Goal: Contribute content: Contribute content

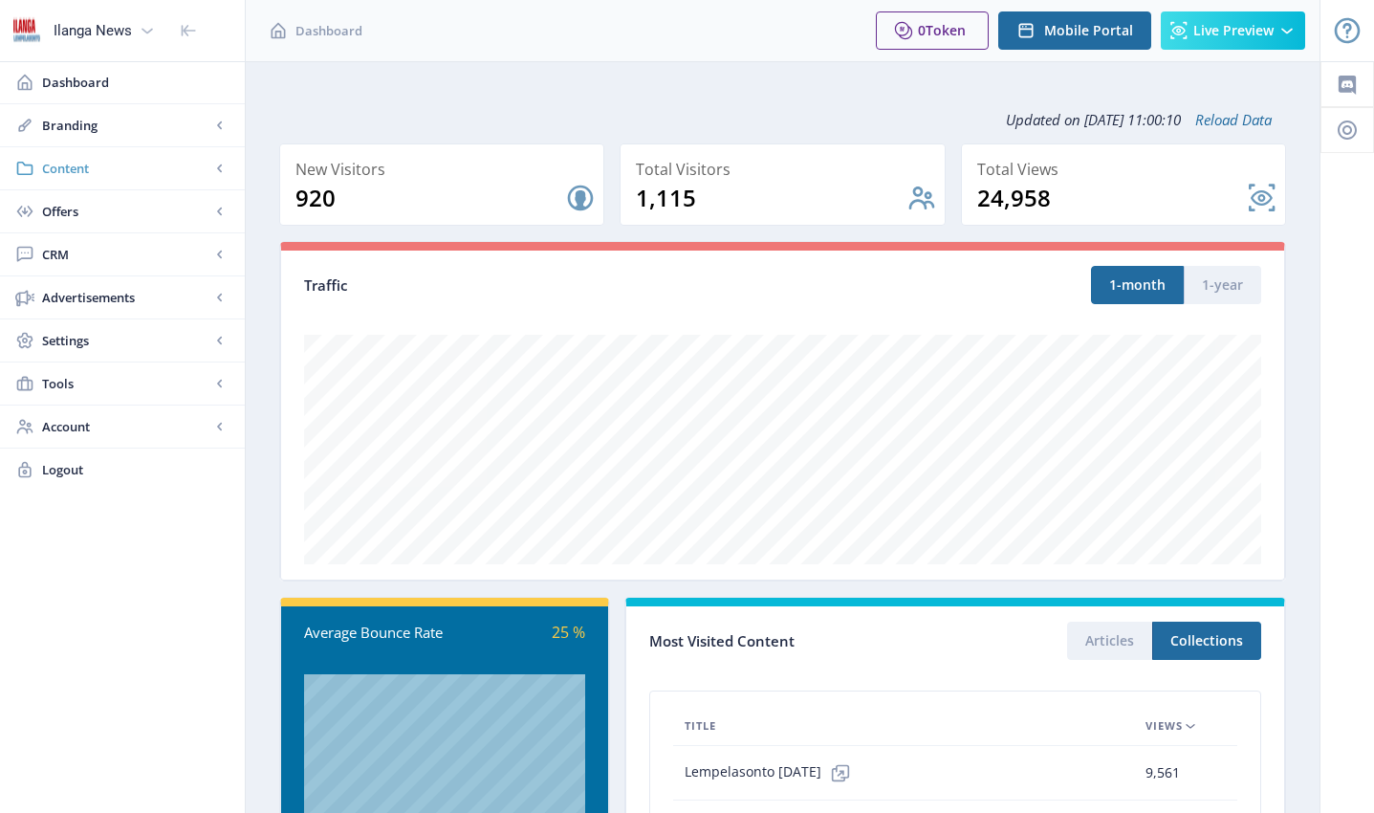
click at [77, 168] on span "Content" at bounding box center [126, 168] width 168 height 19
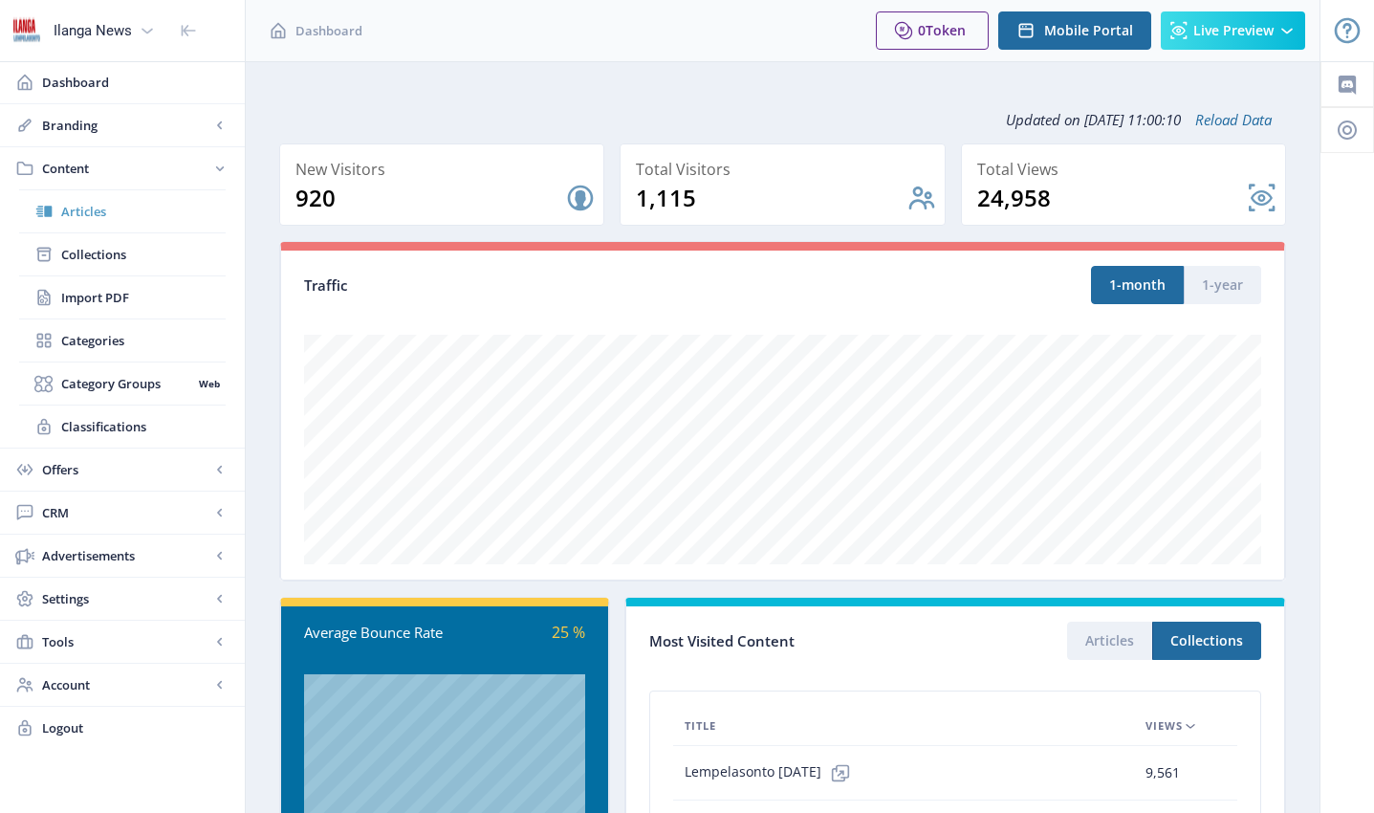
click at [99, 211] on span "Articles" at bounding box center [143, 211] width 165 height 19
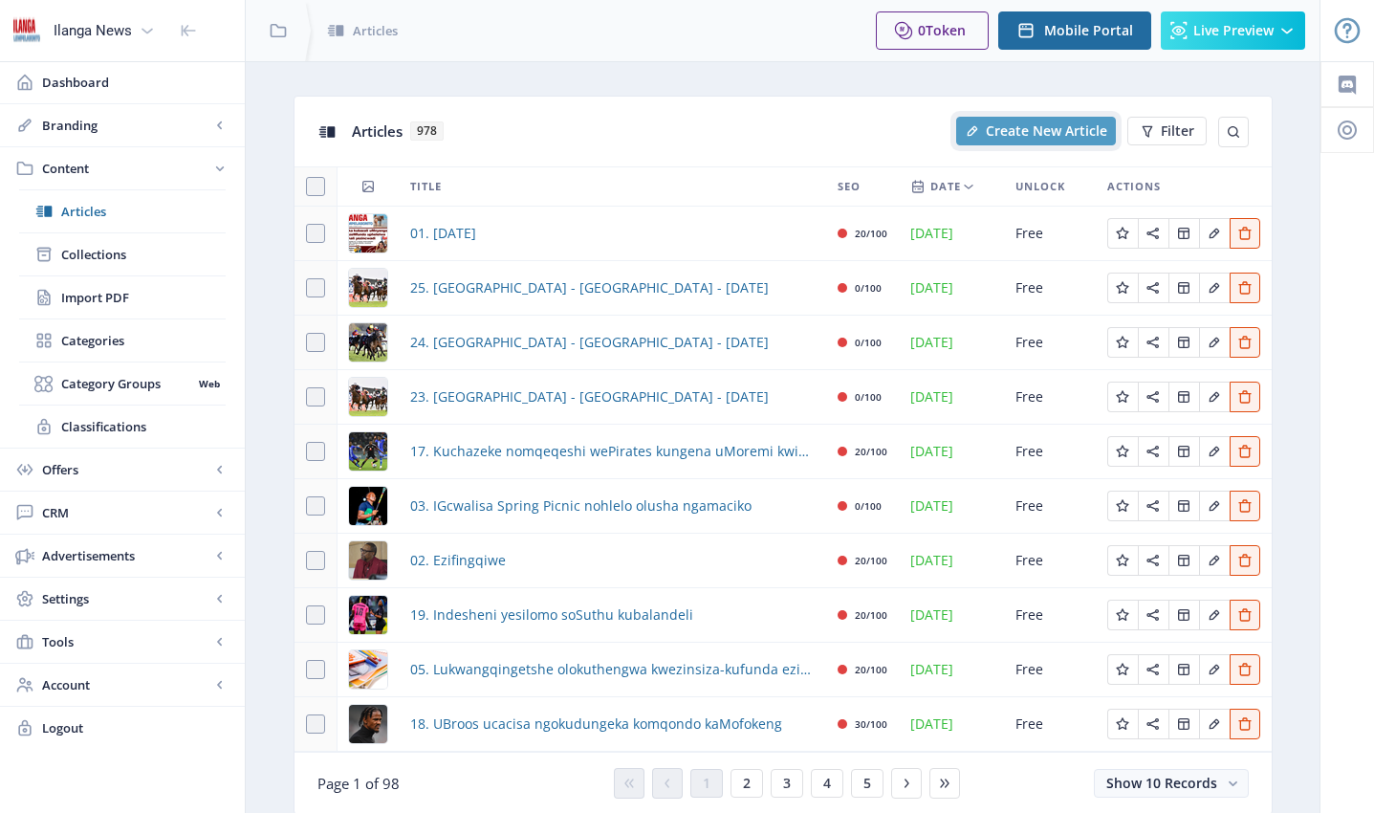
click at [1000, 128] on span "Create New Article" at bounding box center [1046, 130] width 121 height 15
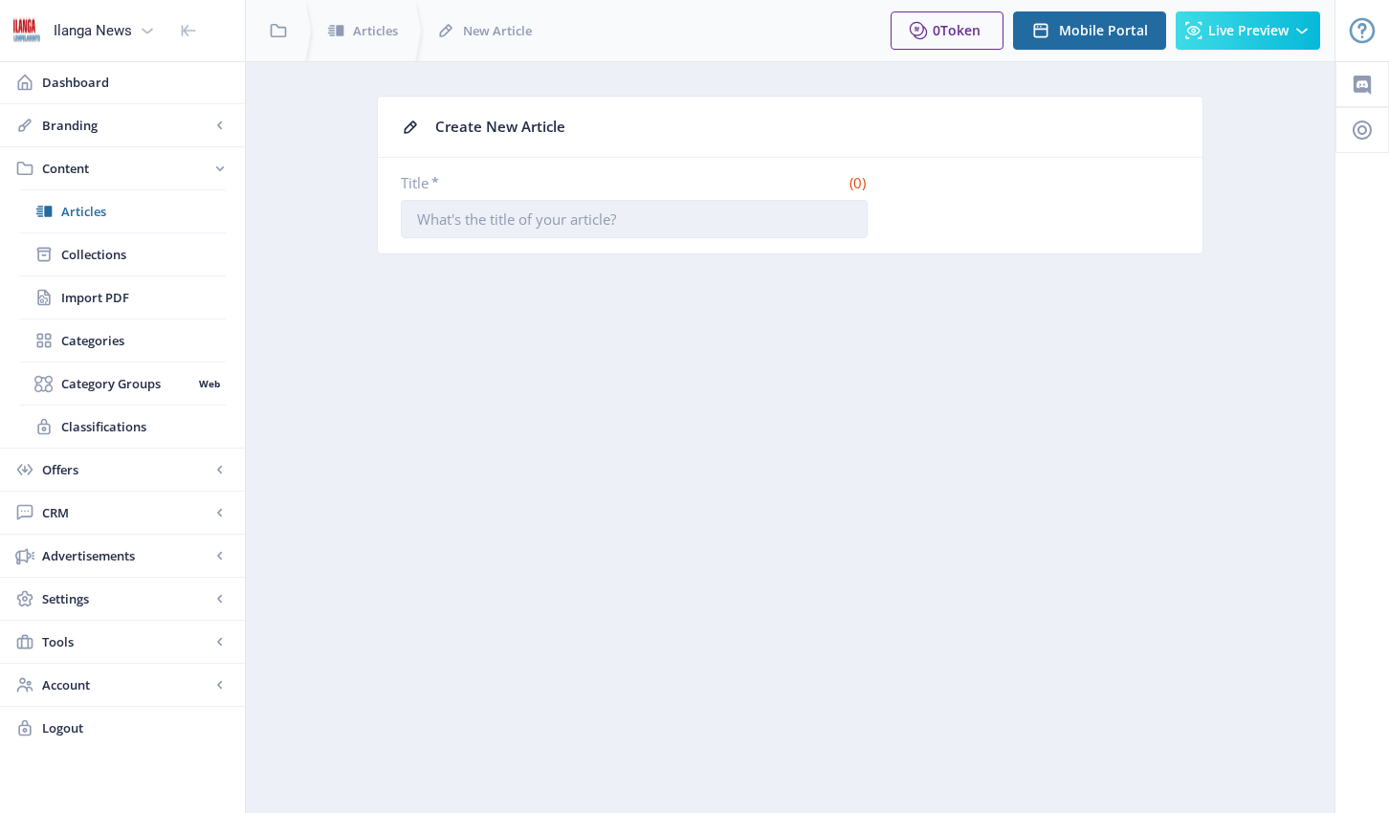
click at [604, 223] on input "Title *" at bounding box center [634, 219] width 467 height 38
type input "11. Hhola Mntwana!"
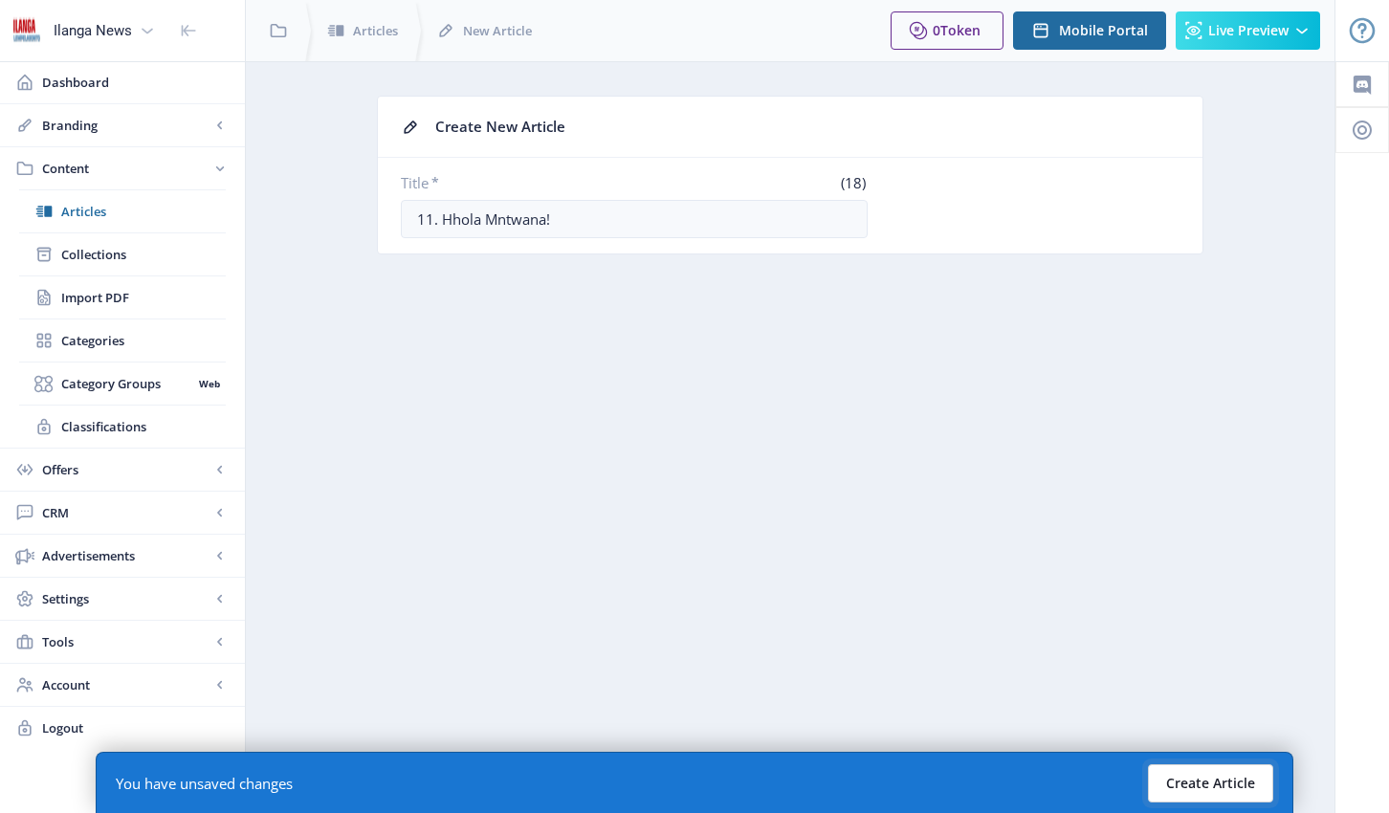
click at [1251, 769] on button "Create Article" at bounding box center [1210, 783] width 125 height 38
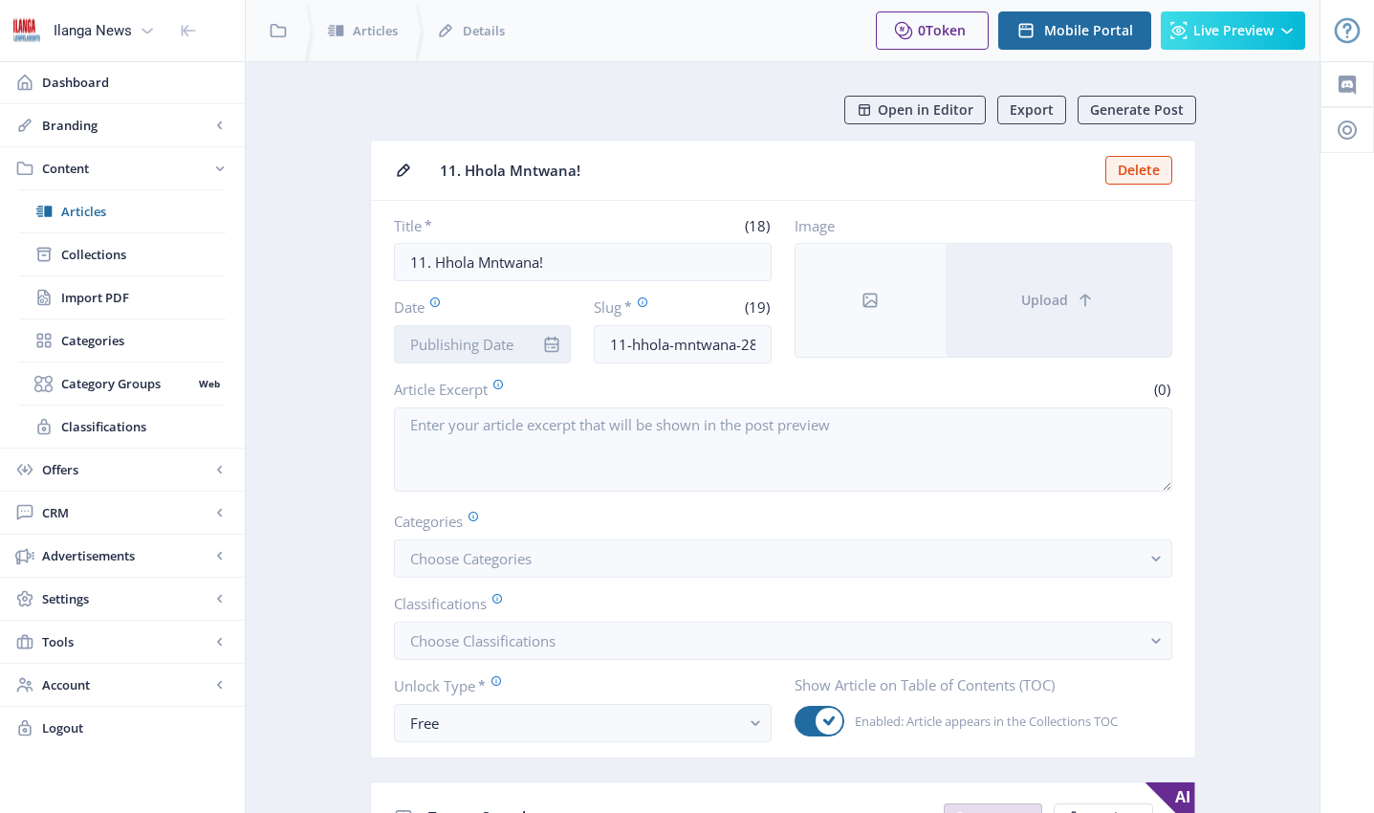
click at [498, 336] on input "Date" at bounding box center [483, 344] width 178 height 38
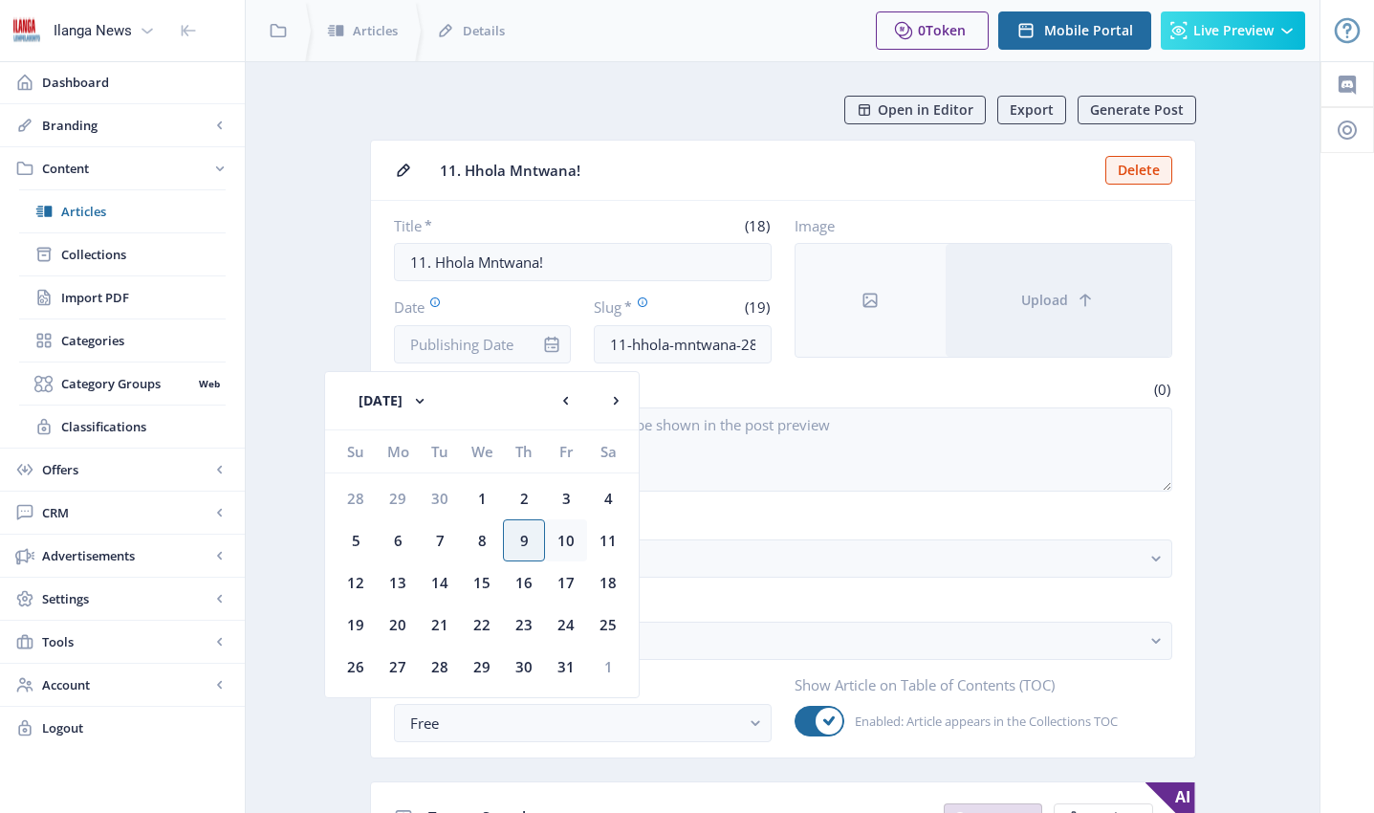
click at [562, 541] on div "10" at bounding box center [566, 540] width 42 height 42
type input "[DATE]"
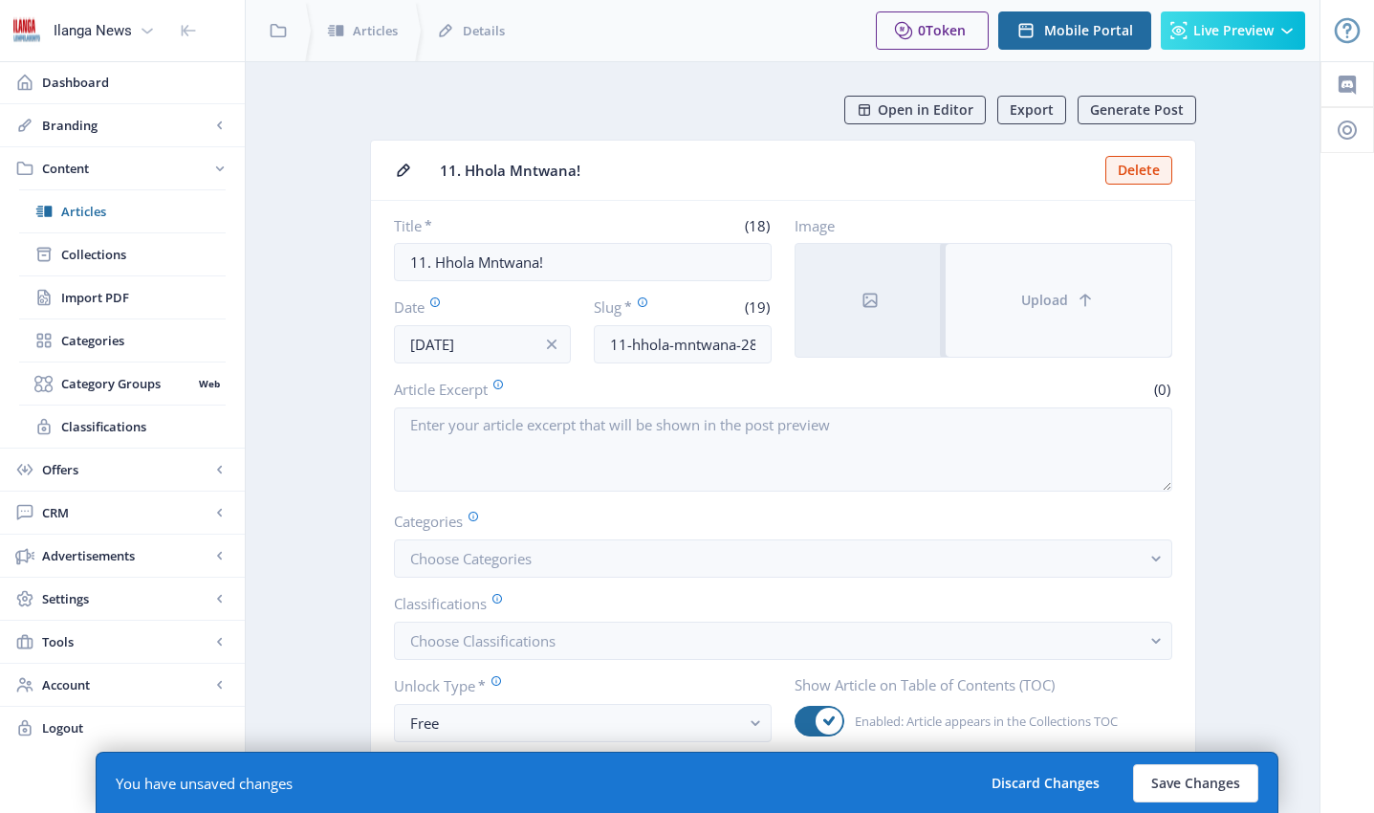
click at [1076, 299] on icon at bounding box center [1085, 300] width 19 height 19
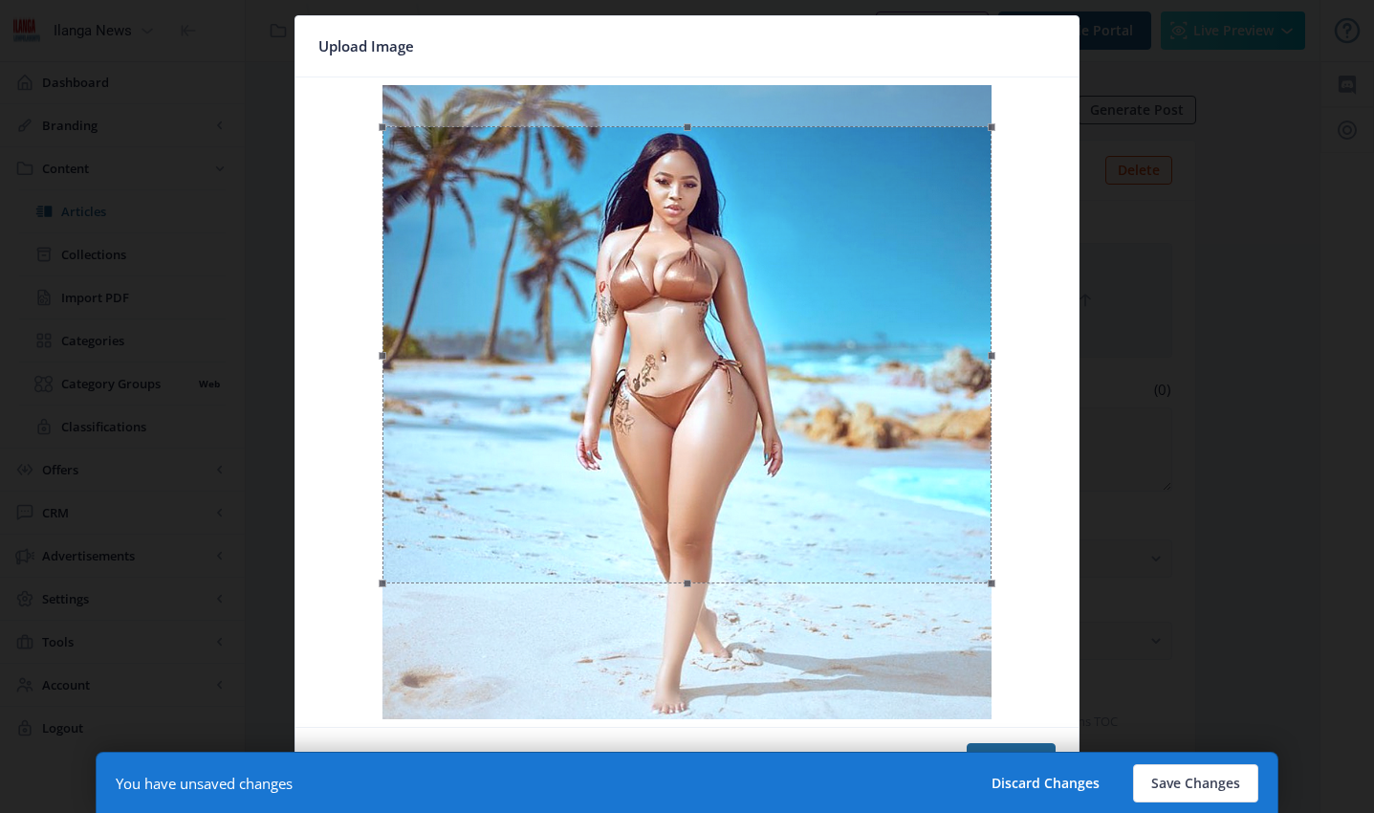
drag, startPoint x: 911, startPoint y: 326, endPoint x: 906, endPoint y: 367, distance: 41.4
click at [906, 367] on div at bounding box center [687, 354] width 609 height 457
click at [1027, 746] on button "Confirm" at bounding box center [1011, 762] width 89 height 38
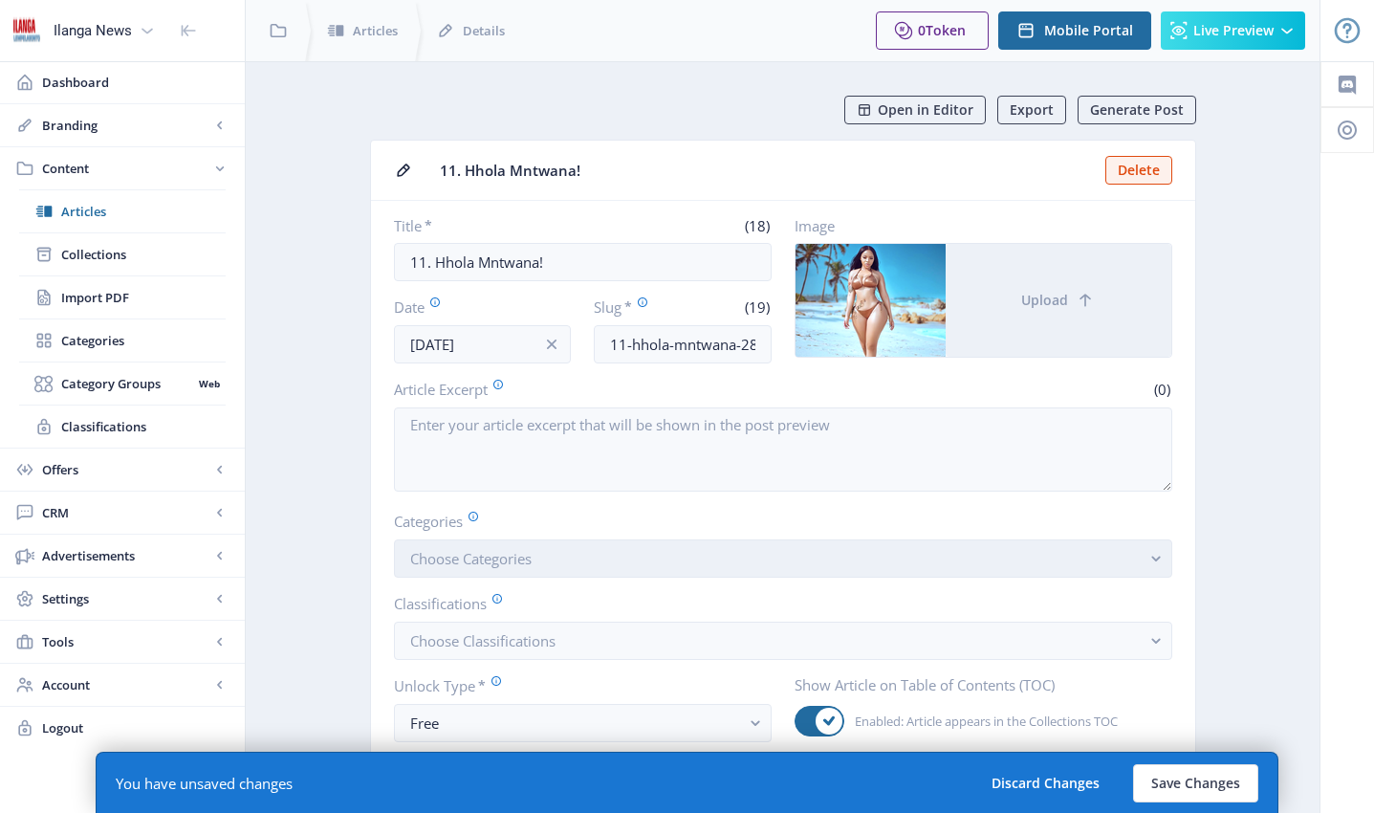
click at [515, 564] on span "Choose Categories" at bounding box center [470, 558] width 121 height 19
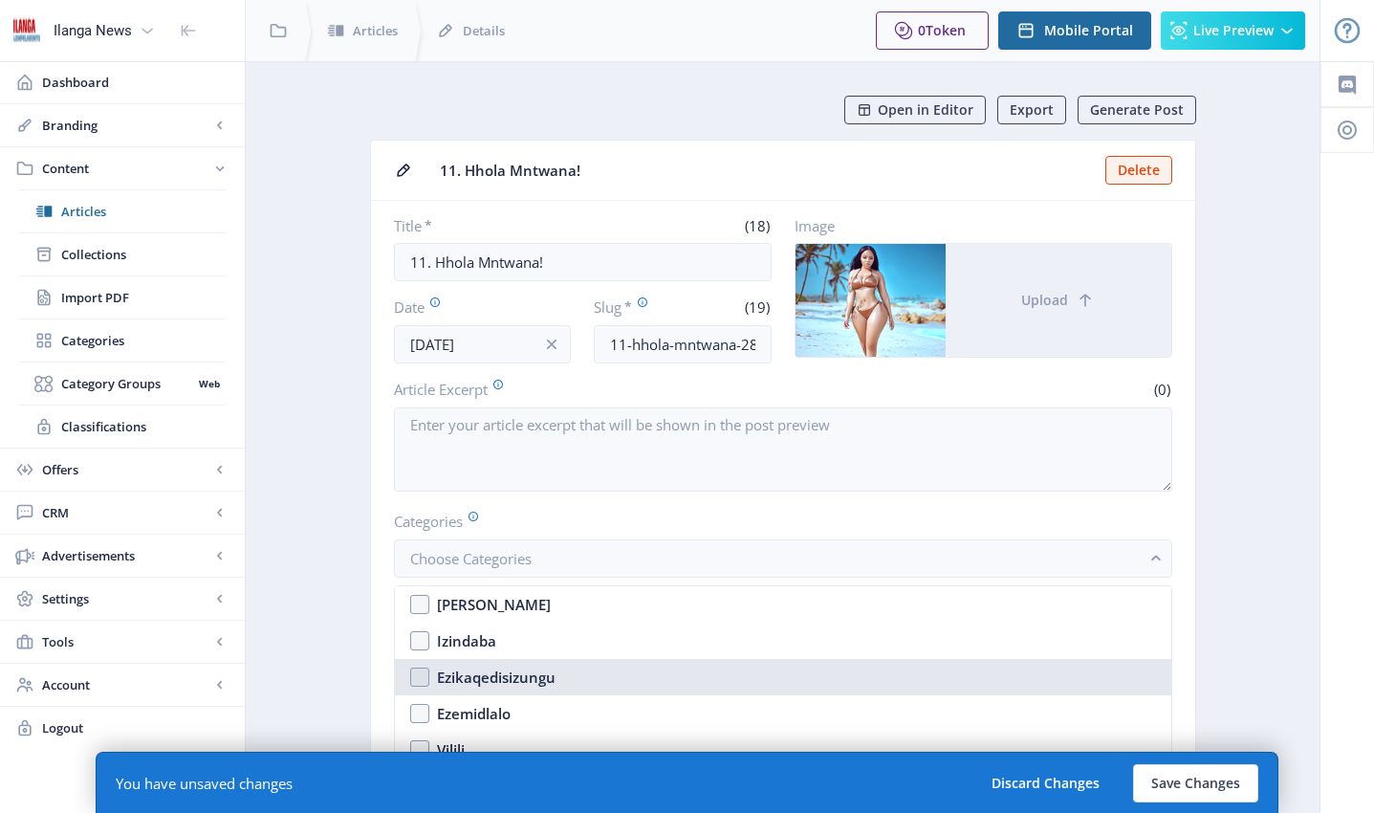
click at [429, 683] on nb-option "Ezikaqedisizungu" at bounding box center [783, 677] width 777 height 36
checkbox input "true"
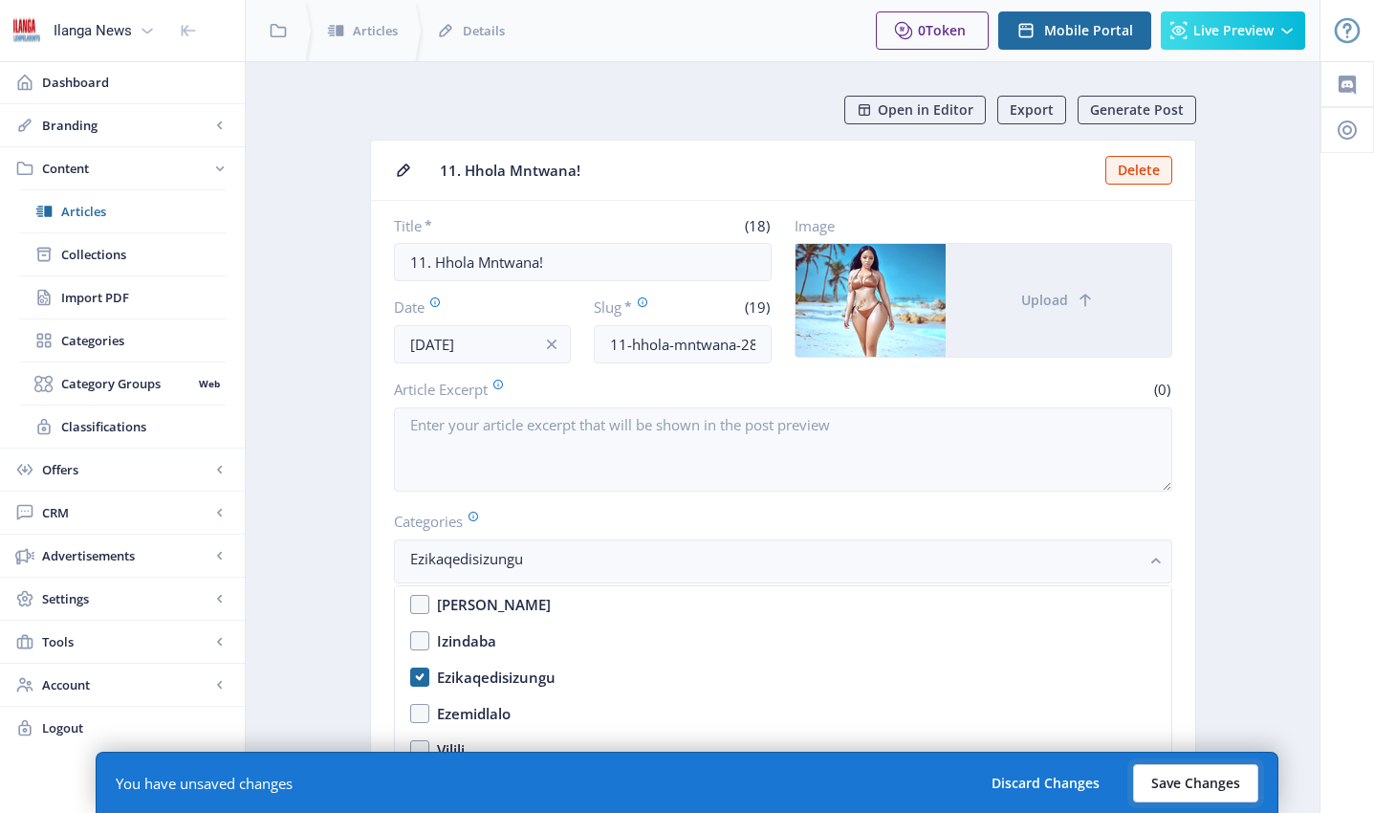
click at [1212, 779] on button "Save Changes" at bounding box center [1195, 783] width 125 height 38
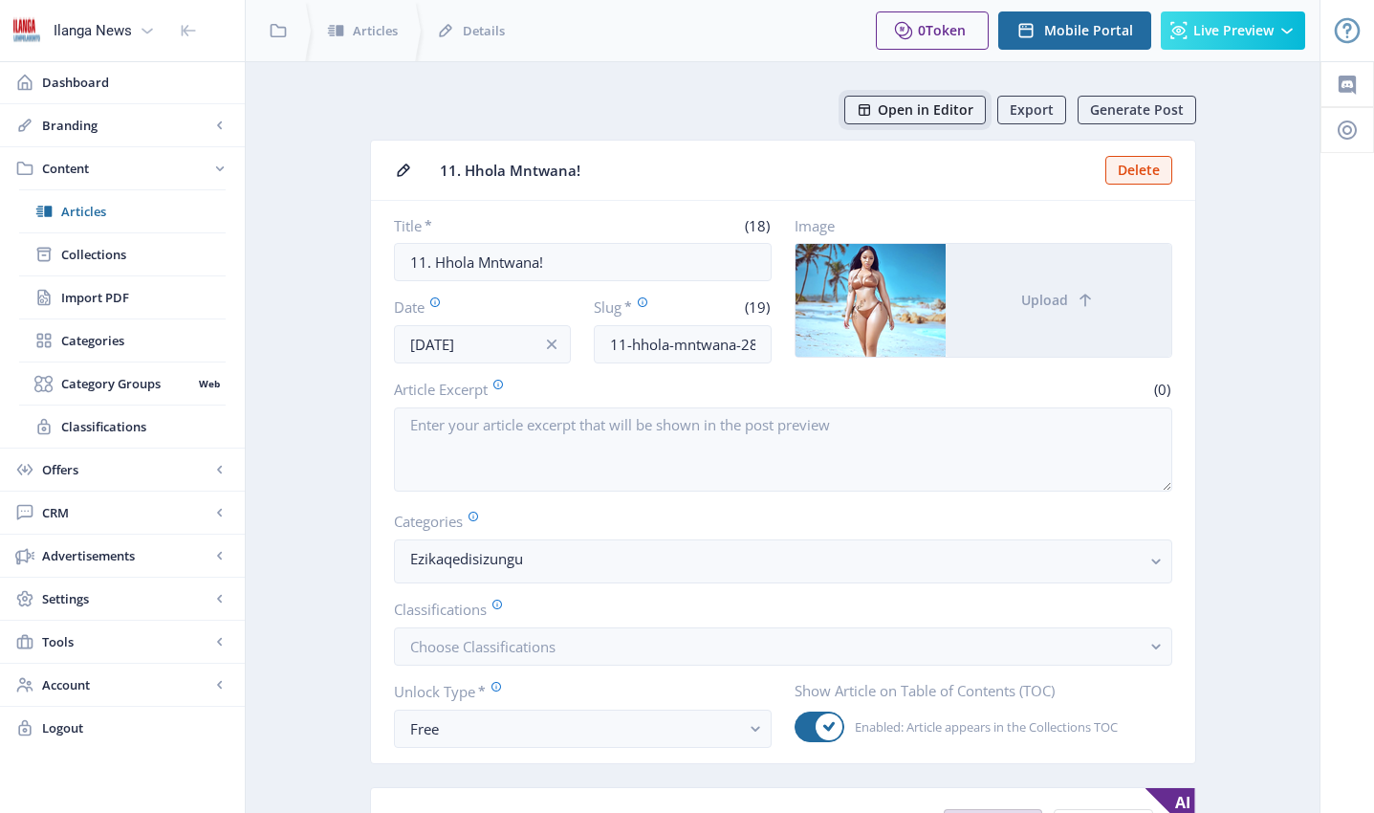
click at [927, 117] on span "Open in Editor" at bounding box center [926, 109] width 96 height 15
